Goal: Find specific fact

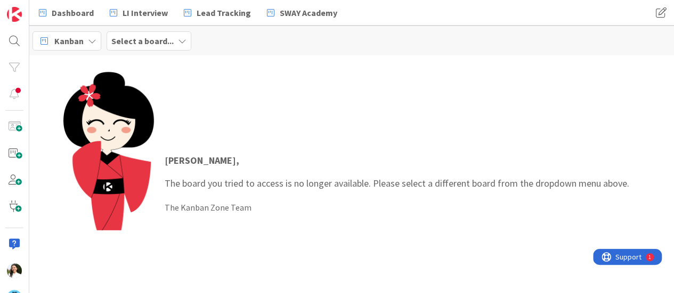
click at [150, 44] on b "Select a board..." at bounding box center [142, 41] width 62 height 11
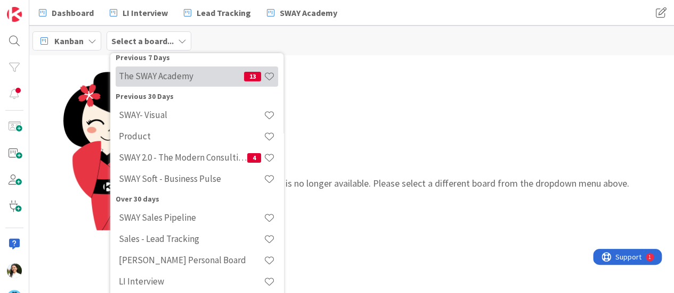
scroll to position [7, 0]
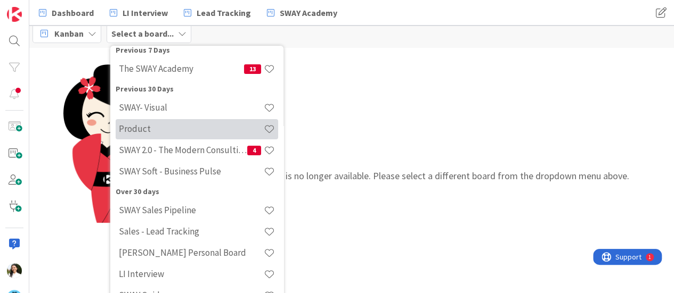
click at [149, 125] on h4 "Product" at bounding box center [191, 129] width 145 height 11
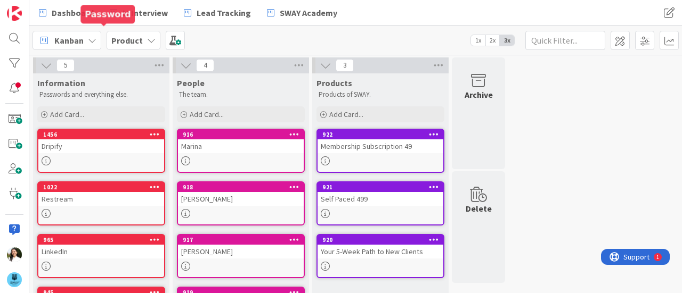
scroll to position [104, 0]
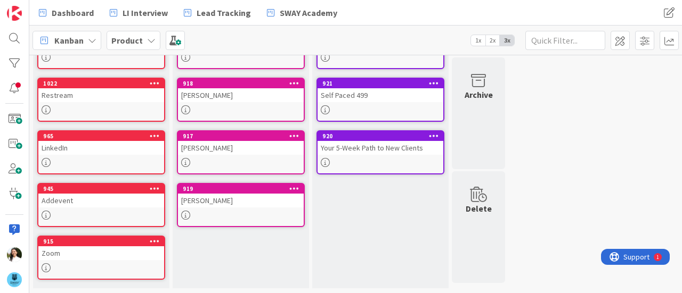
click at [70, 259] on div "Zoom" at bounding box center [101, 254] width 126 height 14
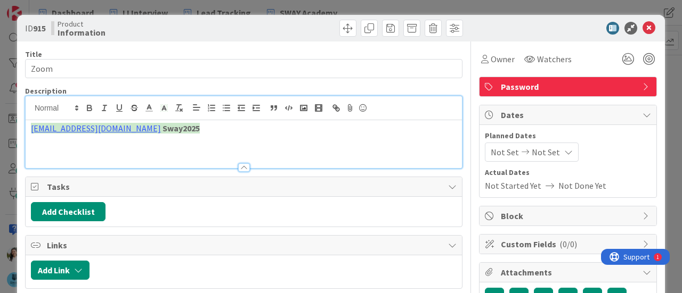
drag, startPoint x: 179, startPoint y: 111, endPoint x: 115, endPoint y: 123, distance: 65.0
click at [115, 123] on p "[EMAIL_ADDRESS][DOMAIN_NAME] Sway2025" at bounding box center [244, 128] width 426 height 12
copy strong "Sway2025"
